Goal: Task Accomplishment & Management: Manage account settings

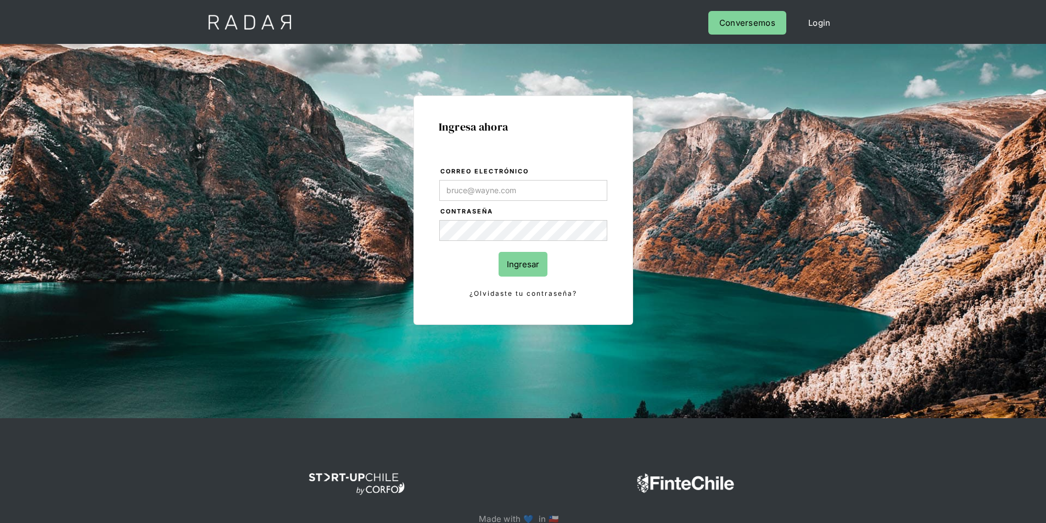
type input "[EMAIL_ADDRESS][PERSON_NAME][DOMAIN_NAME]"
click at [531, 256] on input "Ingresar" at bounding box center [522, 264] width 49 height 25
